Goal: Communication & Community: Answer question/provide support

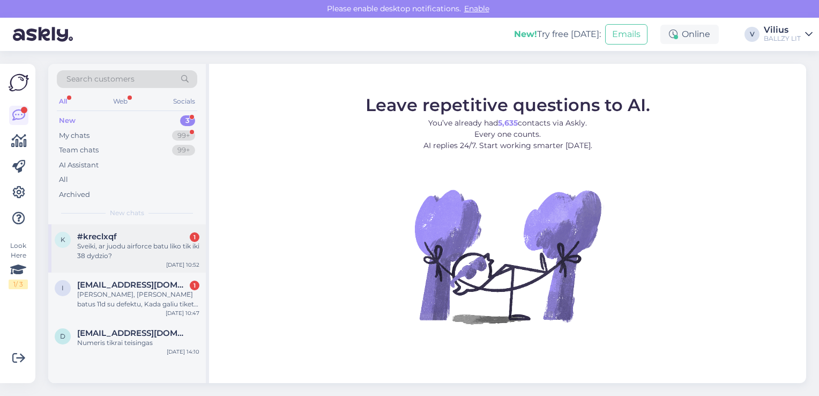
click at [145, 257] on div "Sveiki, ar juodu airforce batu liko tik iki 38 dydzio?" at bounding box center [138, 250] width 122 height 19
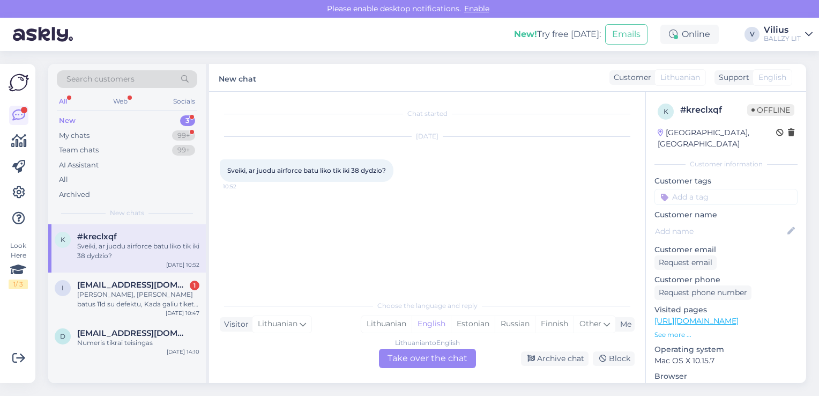
click at [708, 316] on link "https://ballzy.eu/lt/women/clothing/hoodies" at bounding box center [697, 321] width 84 height 10
click at [385, 316] on div "Lithuanian" at bounding box center [386, 324] width 50 height 16
click at [397, 355] on div "Lithuanian to Lithuanian Take over the chat" at bounding box center [427, 358] width 97 height 19
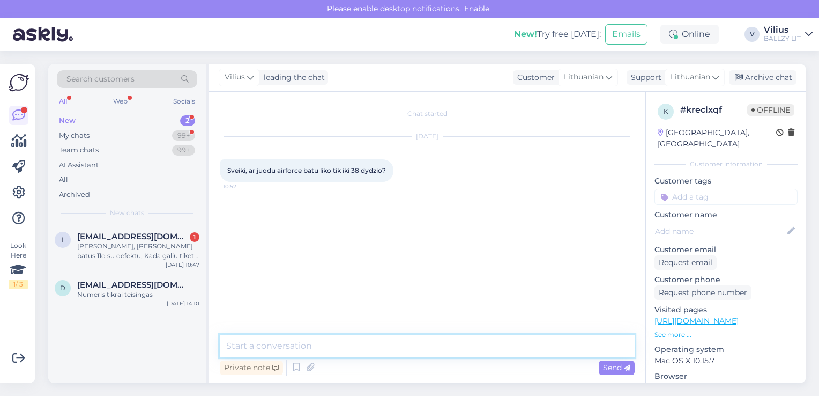
click at [384, 339] on textarea at bounding box center [427, 346] width 415 height 23
type textarea "Sveiki, yra ir didesnių:"
paste textarea "https://ballzy.eu/lt/product/wmns-air-force-1-07-dd8959-001-6-cnf"
type textarea "https://ballzy.eu/lt/product/wmns-air-force-1-07-dd8959-001-6-cnf"
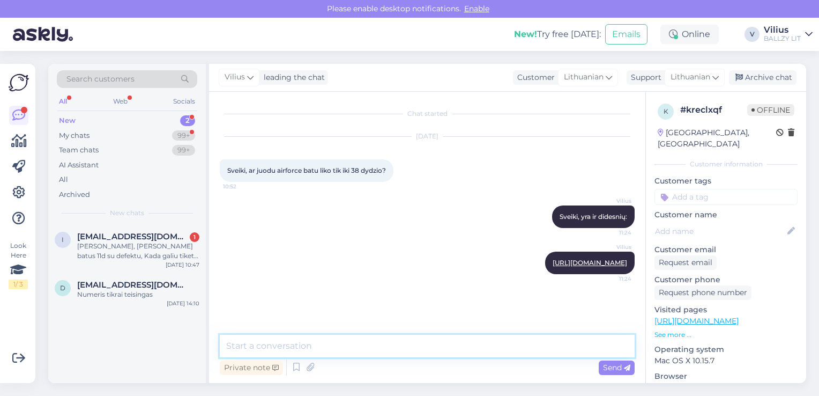
paste textarea "https://ballzy.eu/lt/product/air-force-1-07-cw2288-001-10-5-cnf"
type textarea "https://ballzy.eu/lt/product/air-force-1-07-cw2288-001-10-5-cnf"
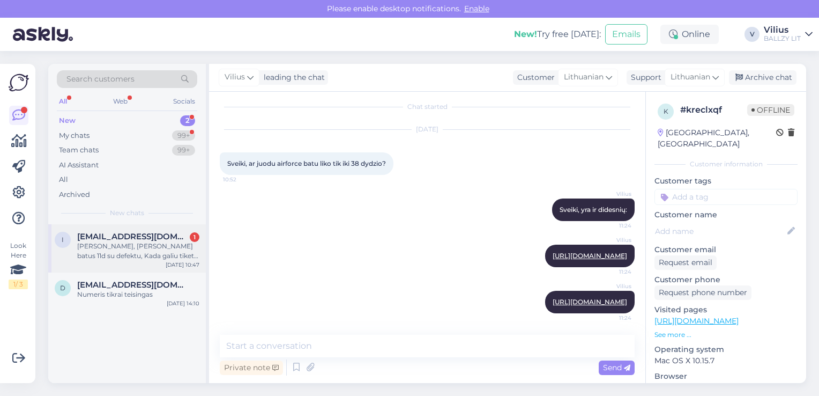
click at [152, 253] on div "Sveiki, nunesiau batus 11d su defektu, Kada galiu tiketis atsakymo ir keitimo i…" at bounding box center [138, 250] width 122 height 19
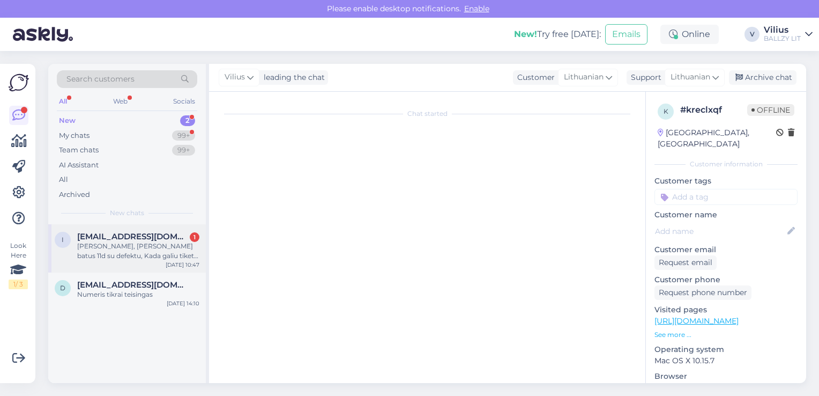
scroll to position [0, 0]
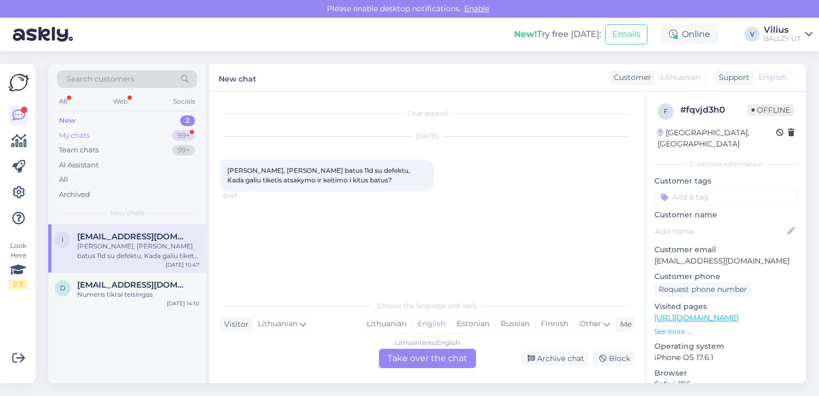
click at [110, 136] on div "My chats 99+" at bounding box center [127, 135] width 141 height 15
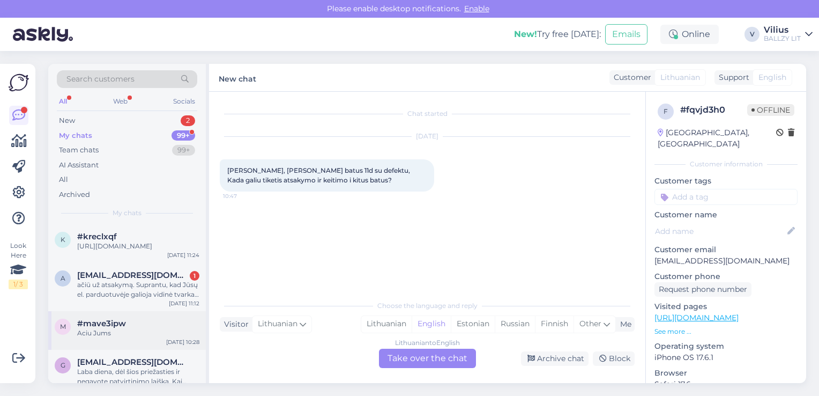
click at [114, 326] on div "m #mave3ipw Aciu Jums Aug 19 10:28" at bounding box center [127, 330] width 158 height 39
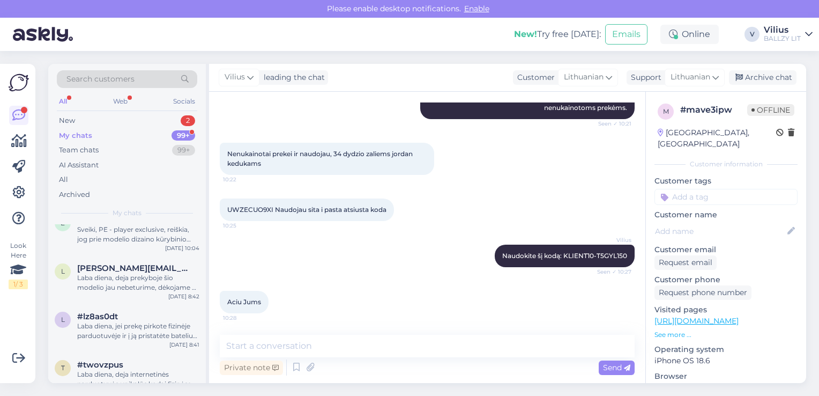
scroll to position [386, 0]
click at [114, 319] on span "#lz8as0dt" at bounding box center [97, 314] width 41 height 10
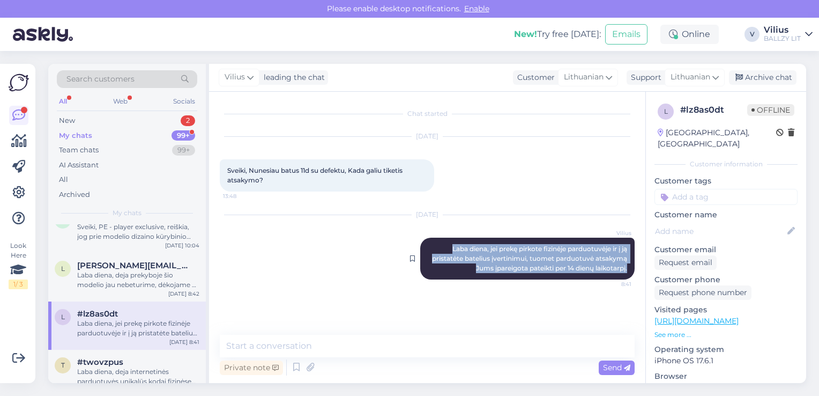
drag, startPoint x: 444, startPoint y: 249, endPoint x: 631, endPoint y: 264, distance: 187.3
click at [631, 264] on div "Vilius Laba diena, jei prekę pirkote fizinėje parduotuvėje ir į ją pristatėte b…" at bounding box center [527, 259] width 215 height 42
copy span "Laba diena, jei prekę pirkote fizinėje parduotuvėje ir į ją pristatėte batelius…"
click at [75, 116] on div "New 2" at bounding box center [127, 120] width 141 height 15
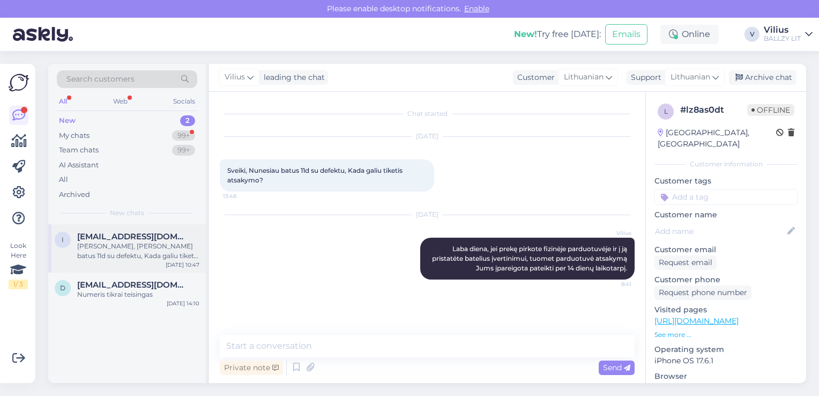
click at [140, 227] on div "i ineta.kikilaite@gmail.com Sveiki, nunesiau batus 11d su defektu, Kada galiu t…" at bounding box center [127, 248] width 158 height 48
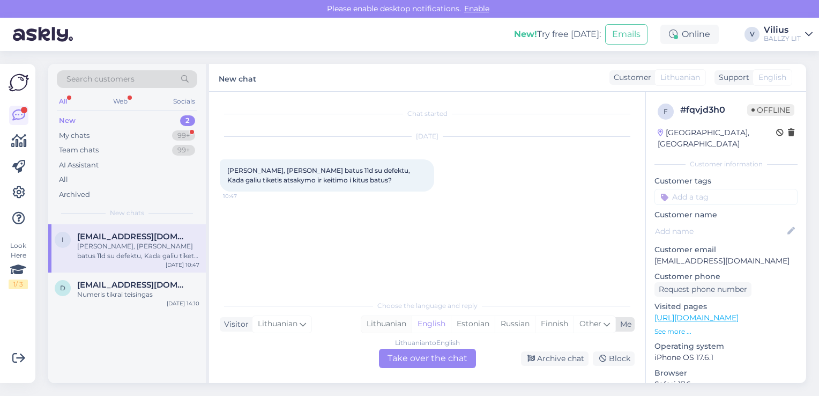
click at [390, 325] on div "Lithuanian" at bounding box center [386, 324] width 50 height 16
click at [426, 357] on div "Lithuanian to Lithuanian Take over the chat" at bounding box center [427, 358] width 97 height 19
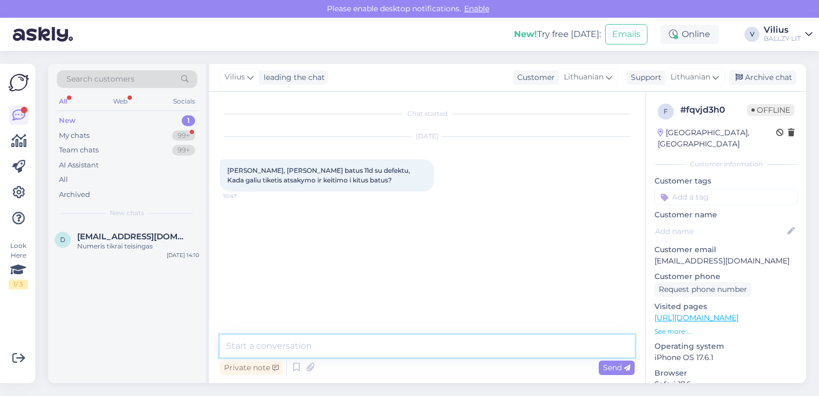
click at [369, 341] on textarea at bounding box center [427, 346] width 415 height 23
paste textarea "Laba diena, jei prekę pirkote fizinėje parduotuvėje ir į ją pristatėte batelius…"
type textarea "Laba diena, jei prekę pirkote fizinėje parduotuvėje ir į ją pristatėte batelius…"
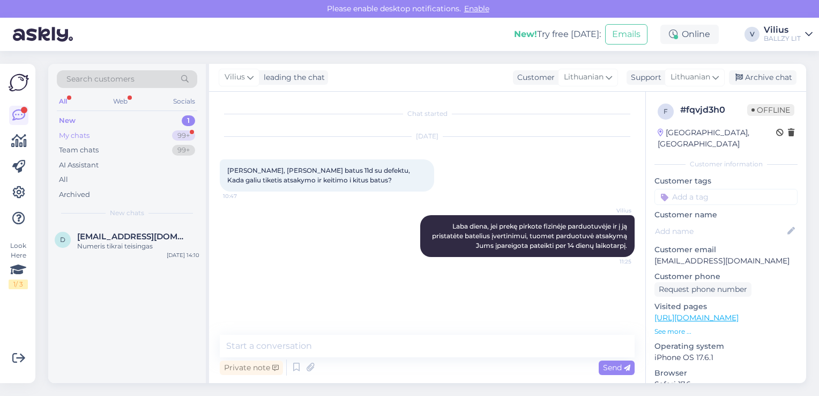
click at [100, 135] on div "My chats 99+" at bounding box center [127, 135] width 141 height 15
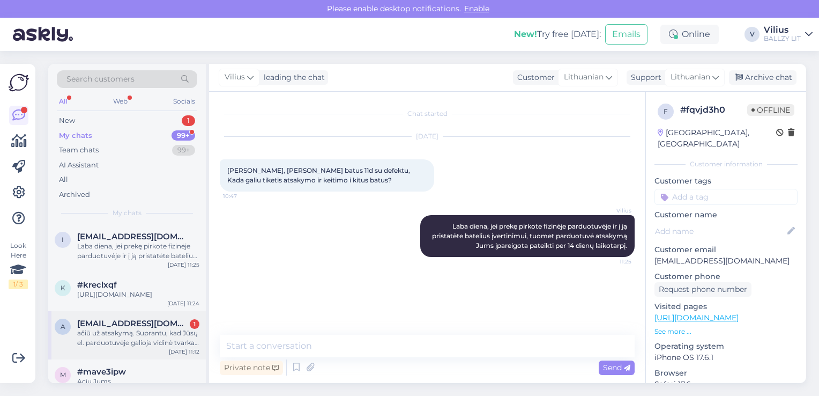
click at [144, 348] on div "ačiū už atsakymą. Suprantu, kad Jūsų el. parduotuvėje galioja vidinė tvarka, ta…" at bounding box center [138, 337] width 122 height 19
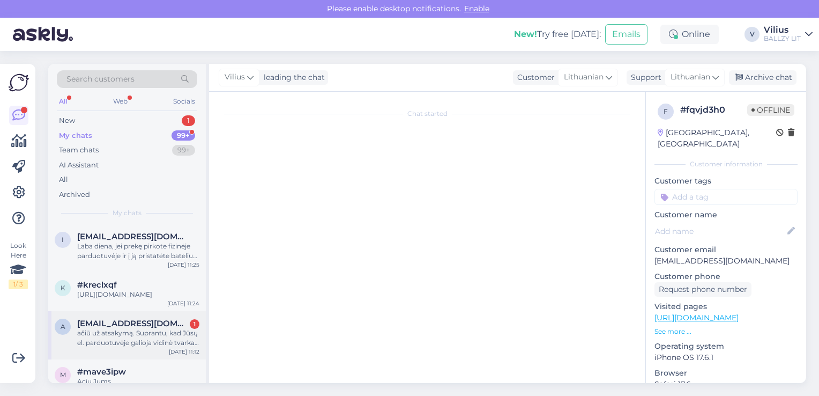
scroll to position [105, 0]
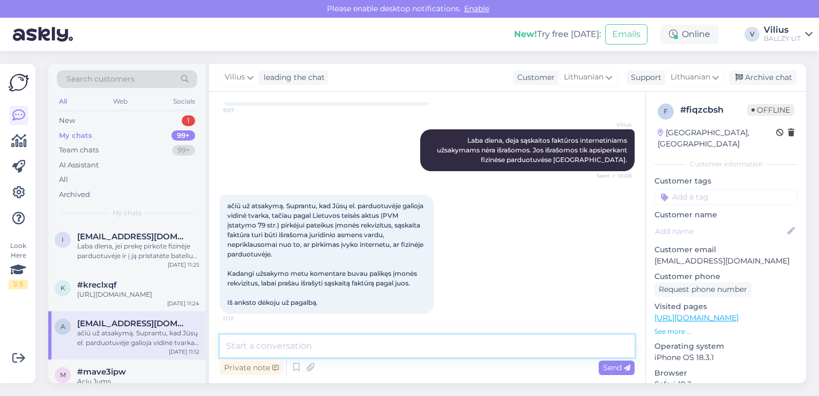
click at [376, 347] on textarea at bounding box center [427, 346] width 415 height 23
paste textarea "https://ballzy.eu/lt/gtc"
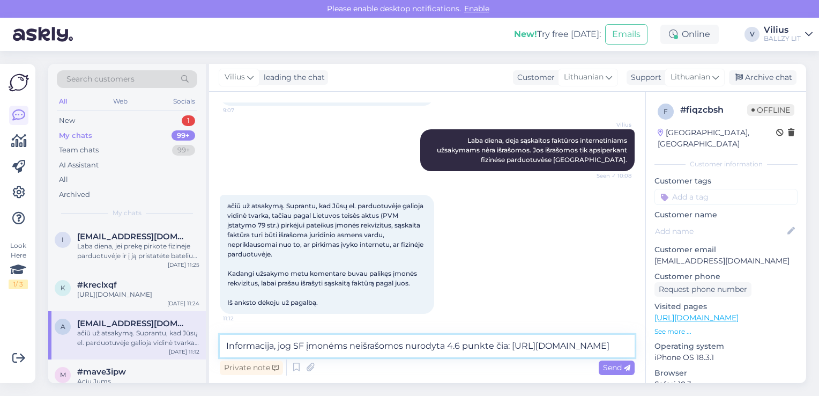
type textarea "Informacija, jog SF įmonėms neišrašomos nurodyta 4.6 punkte čia: https://ballzy…"
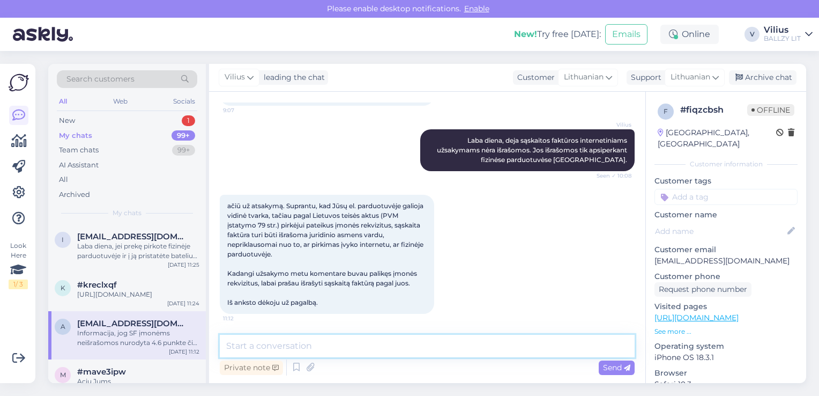
scroll to position [161, 0]
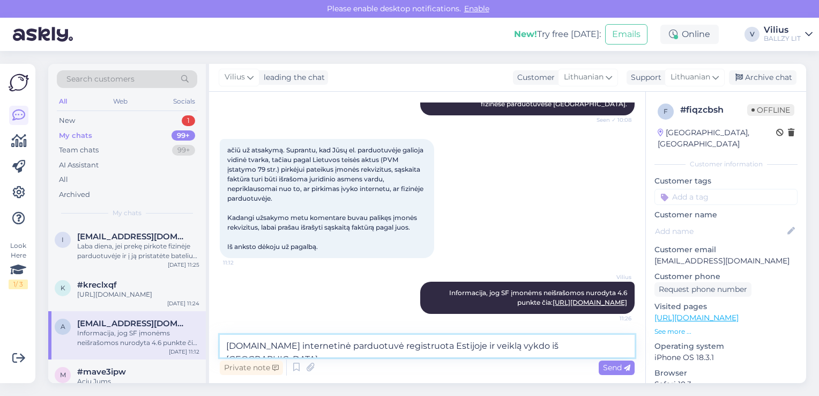
type textarea "Ballzy.eu internetinė parduotuvė registruota Estijoje ir veiklą vykdo iš Estijo…"
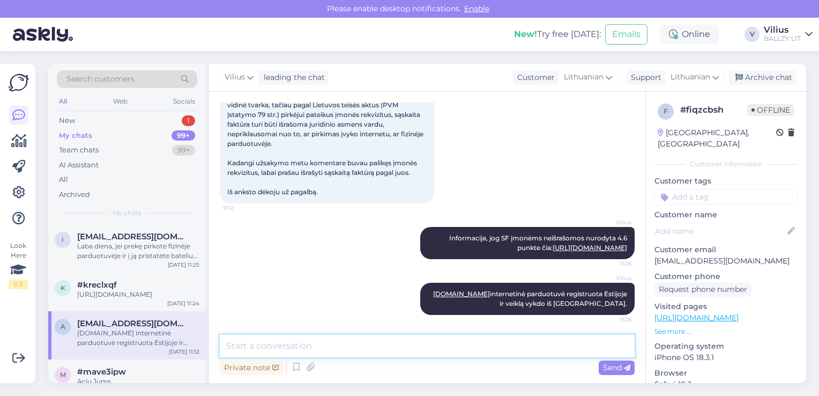
scroll to position [217, 0]
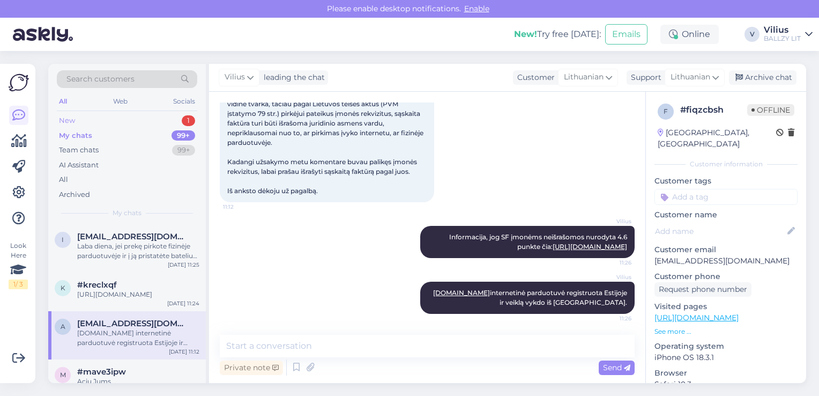
click at [103, 117] on div "New 1" at bounding box center [127, 120] width 141 height 15
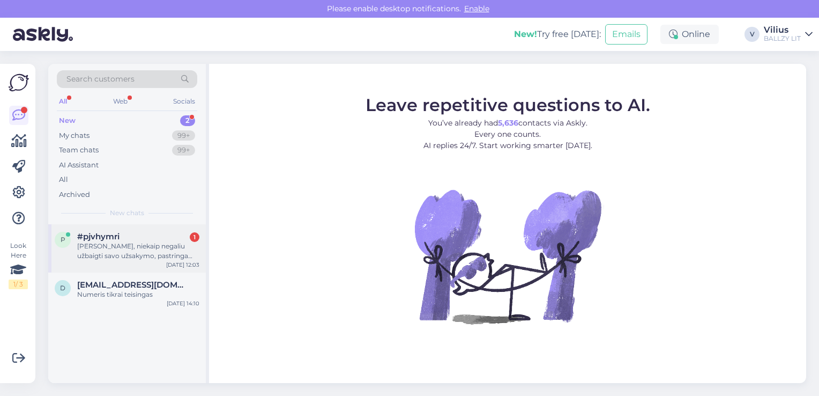
click at [149, 249] on div "[PERSON_NAME], niekaip negaliu užbaigti savo užsakymo, pastringa ties sekančiu …" at bounding box center [138, 250] width 122 height 19
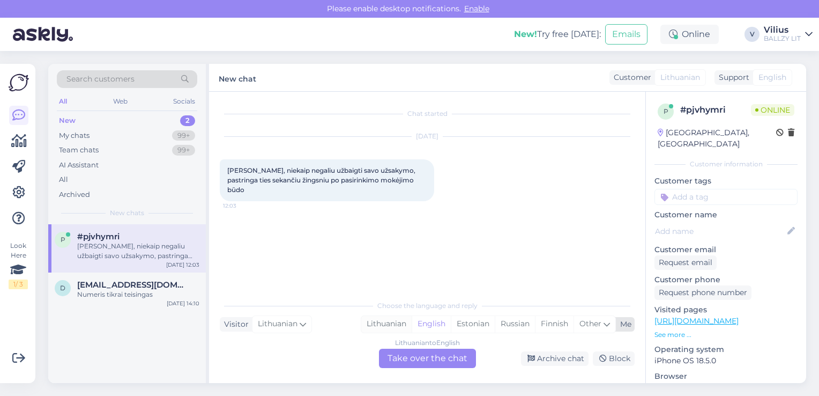
click at [388, 322] on div "Lithuanian" at bounding box center [386, 324] width 50 height 16
click at [419, 353] on div "Lithuanian to Lithuanian Take over the chat" at bounding box center [427, 358] width 97 height 19
click at [394, 364] on div "Lithuanian to Lithuanian Take over the chat" at bounding box center [427, 358] width 97 height 19
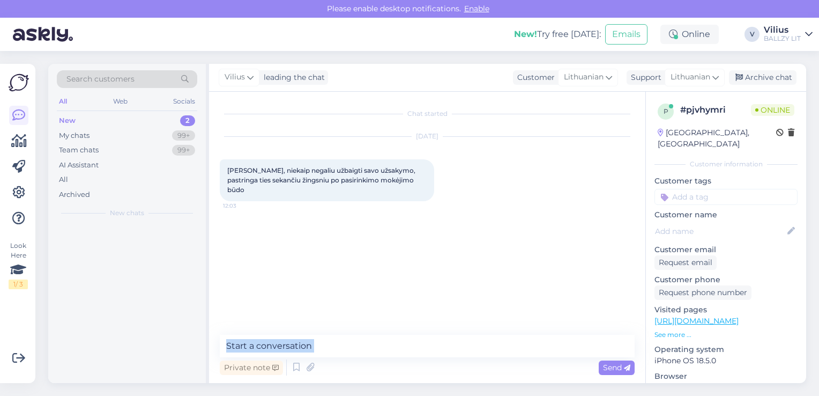
drag, startPoint x: 387, startPoint y: 357, endPoint x: 375, endPoint y: 351, distance: 13.0
click at [375, 351] on div "Private note Send" at bounding box center [427, 356] width 415 height 43
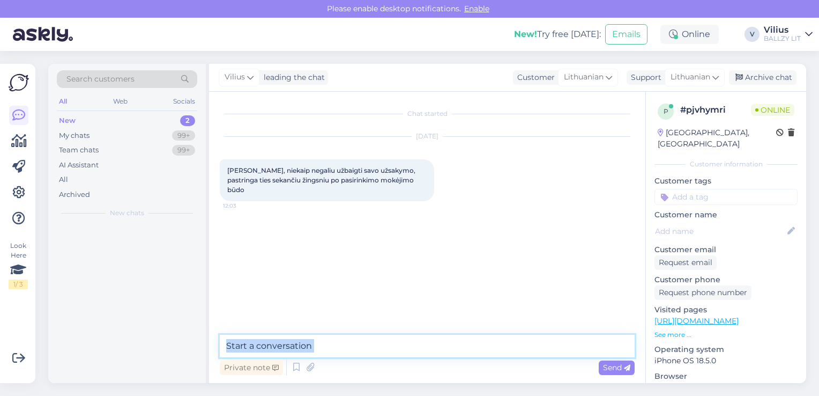
click at [375, 351] on textarea at bounding box center [427, 346] width 415 height 23
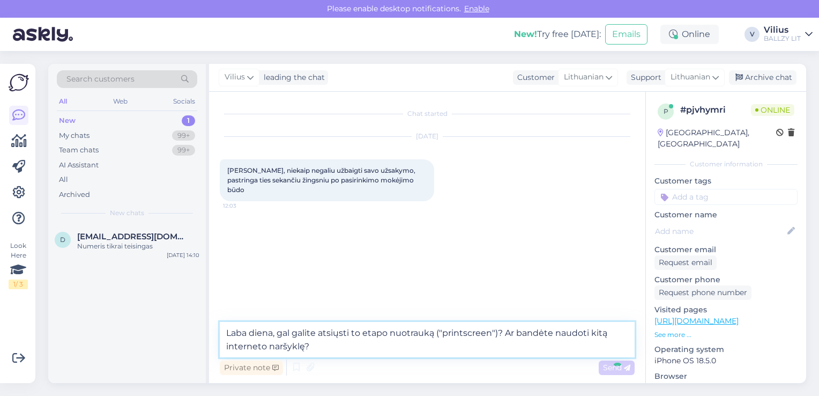
type textarea "Laba diena, gal galite atsiųsti to etapo nuotrauką ("printscreen")? Ar bandėte …"
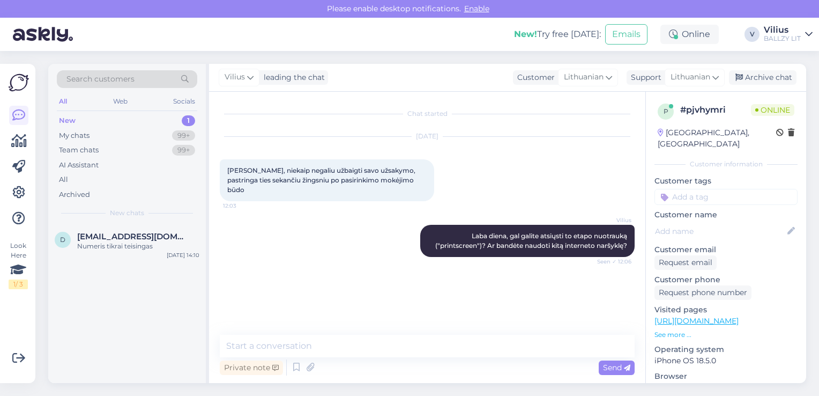
click at [39, 32] on img at bounding box center [43, 34] width 60 height 33
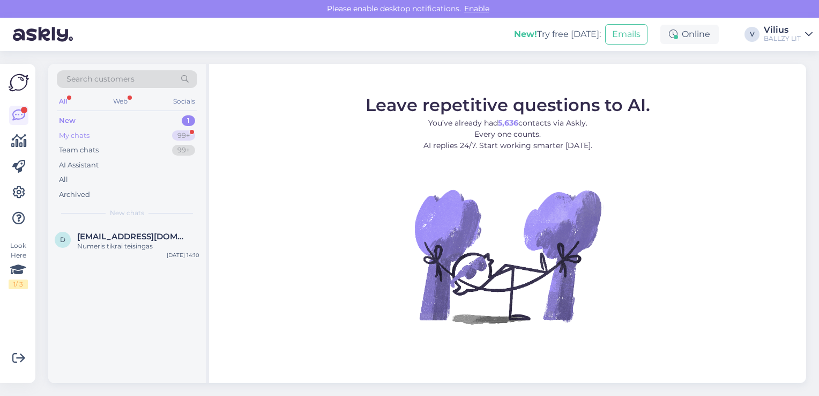
click at [122, 135] on div "My chats 99+" at bounding box center [127, 135] width 141 height 15
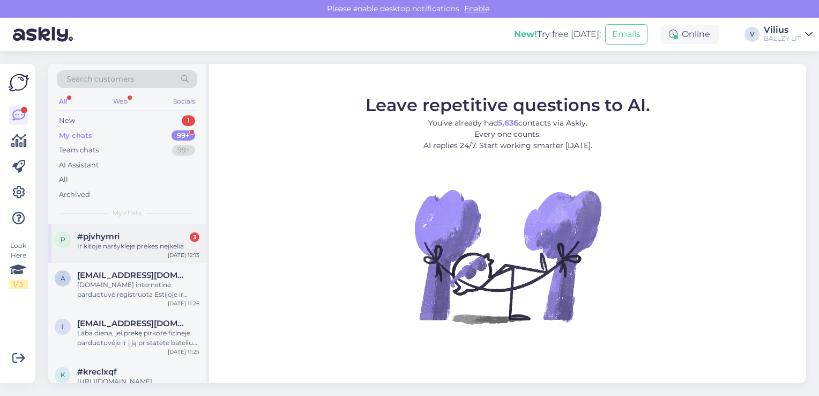
click at [143, 239] on div "#pjvhymri 3" at bounding box center [138, 237] width 122 height 10
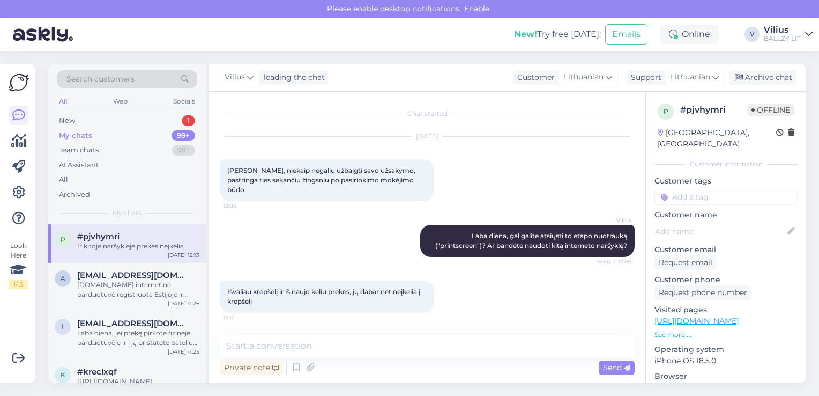
scroll to position [149, 0]
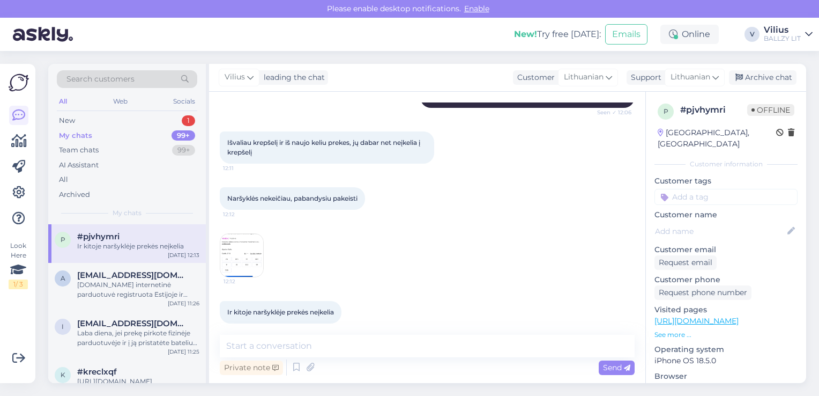
click at [251, 252] on img at bounding box center [241, 255] width 43 height 43
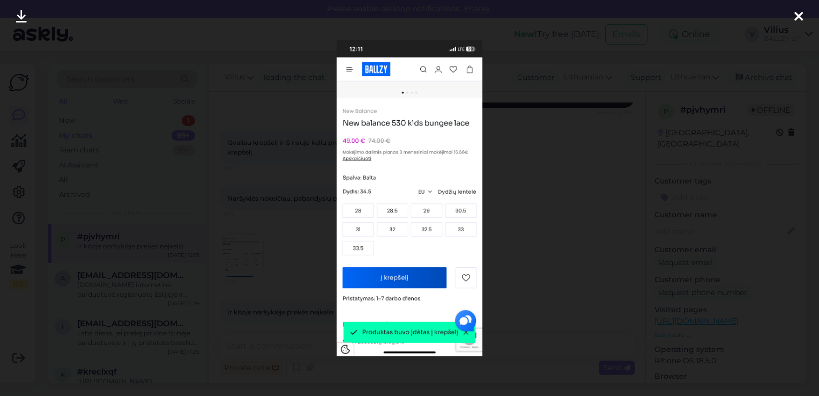
click at [293, 208] on div at bounding box center [409, 198] width 819 height 396
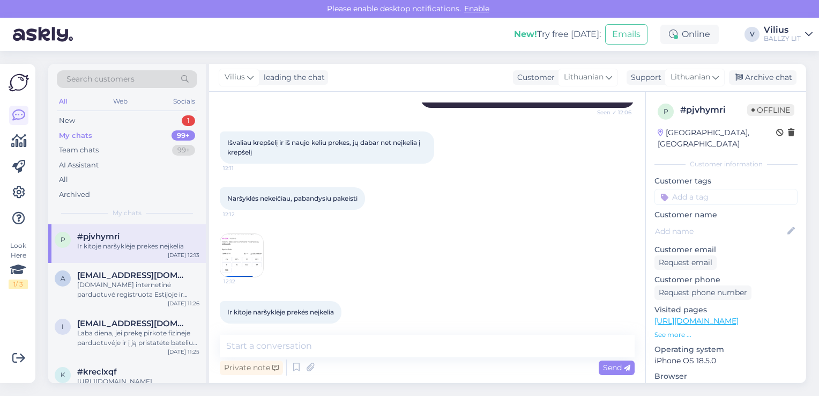
click at [238, 253] on img at bounding box center [241, 255] width 43 height 43
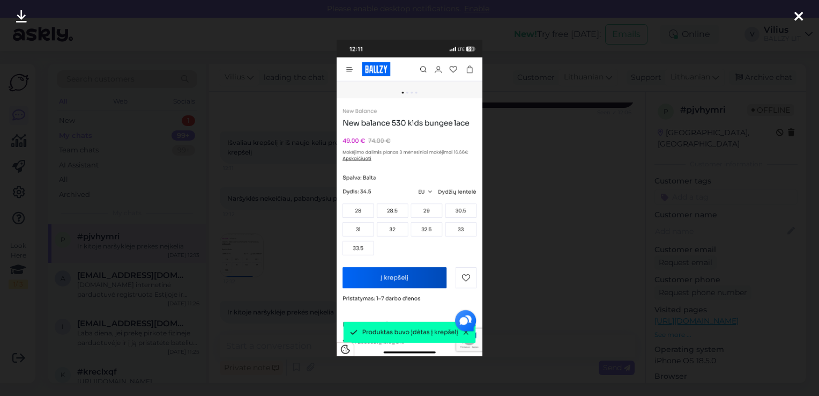
click at [293, 204] on div at bounding box center [409, 198] width 819 height 396
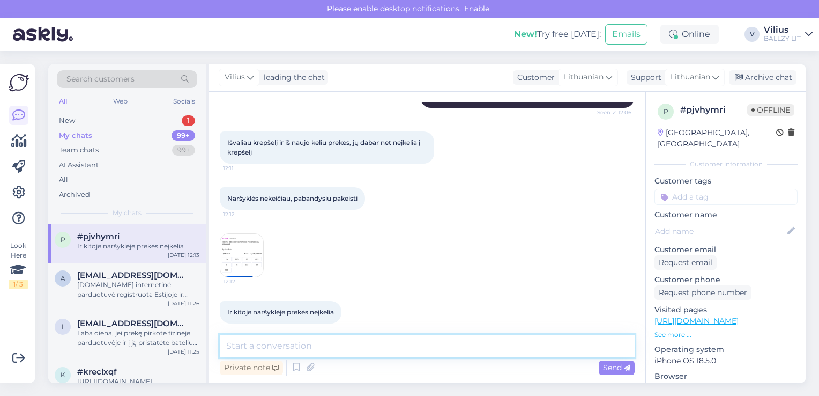
click at [365, 346] on textarea at bounding box center [427, 346] width 415 height 23
type textarea "Kokį dydį rinkotės?"
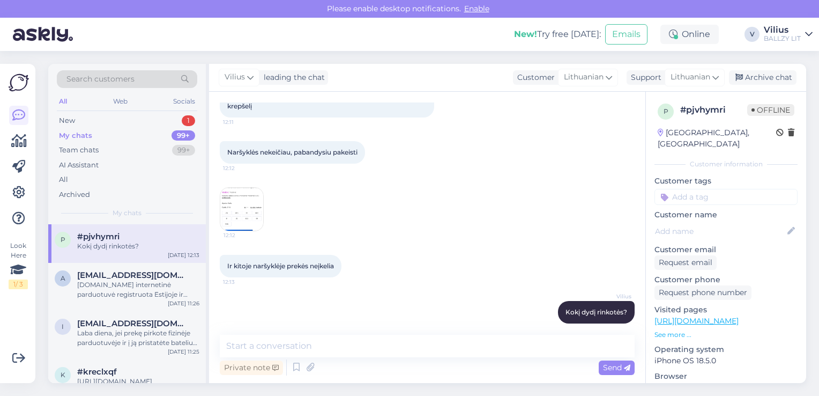
click at [737, 316] on link "https://ballzy.eu/lt/product/new-balance-530-kids-bungee-lace-pz530sb1-10-5-cnf" at bounding box center [697, 321] width 84 height 10
